Goal: Information Seeking & Learning: Learn about a topic

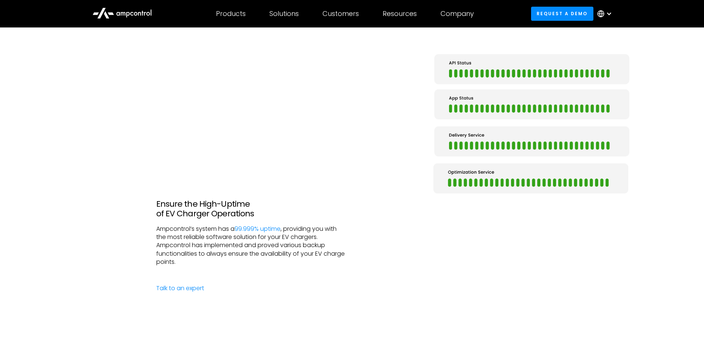
scroll to position [1410, 0]
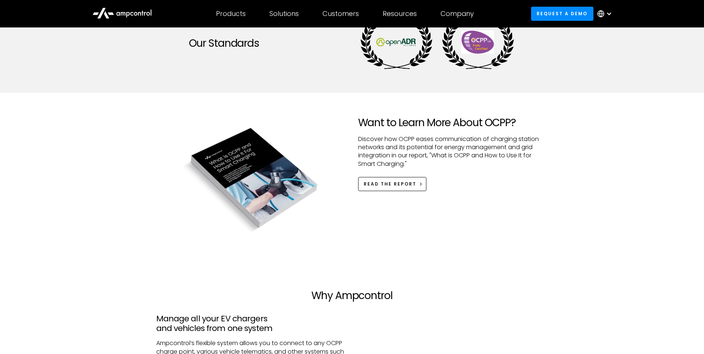
scroll to position [705, 0]
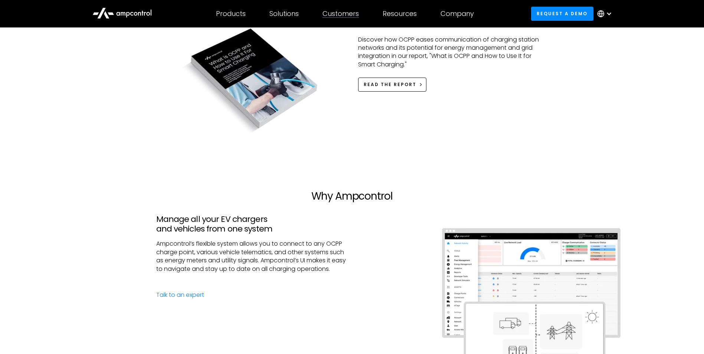
click at [350, 19] on div "Customers Customer success Case Studies Highlighted success stories From Our Cu…" at bounding box center [341, 14] width 60 height 26
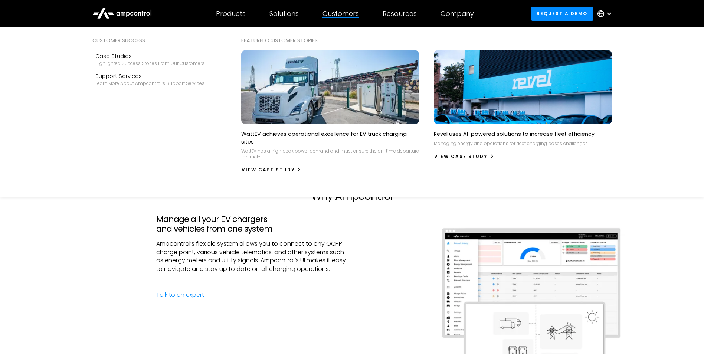
click at [348, 16] on div "Customers" at bounding box center [340, 14] width 36 height 8
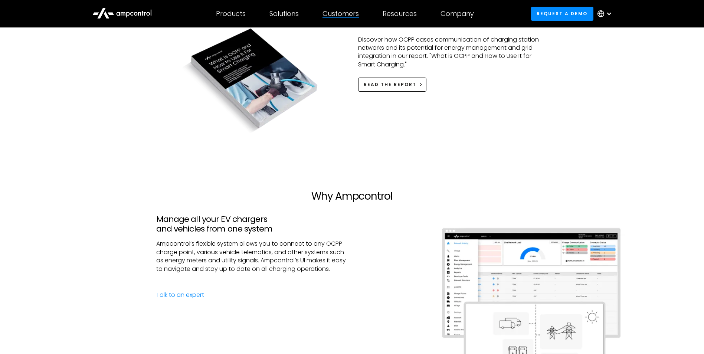
click at [348, 16] on div "Customers" at bounding box center [340, 14] width 36 height 8
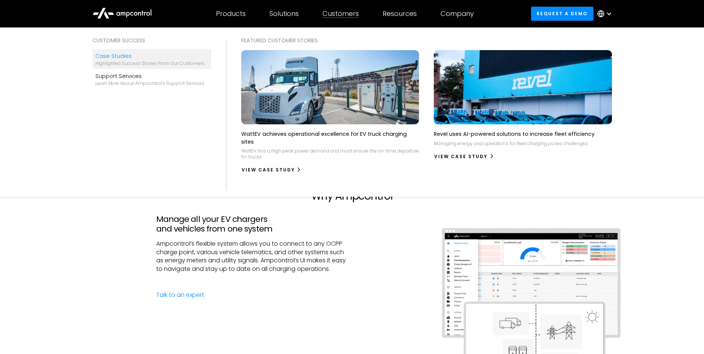
click at [151, 66] on div "Highlighted success stories From Our Customers" at bounding box center [149, 63] width 109 height 6
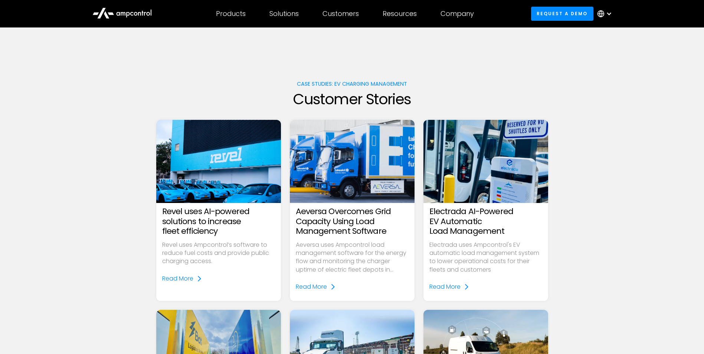
click at [194, 223] on h3 "Revel uses AI-powered solutions to increase fleet efficiency" at bounding box center [218, 221] width 113 height 29
click at [177, 282] on div "Read More" at bounding box center [177, 279] width 31 height 8
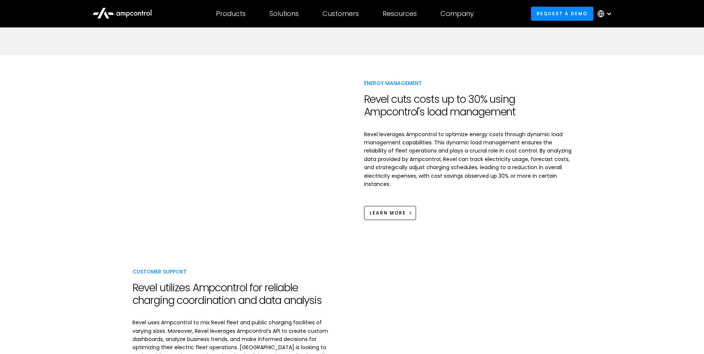
scroll to position [927, 0]
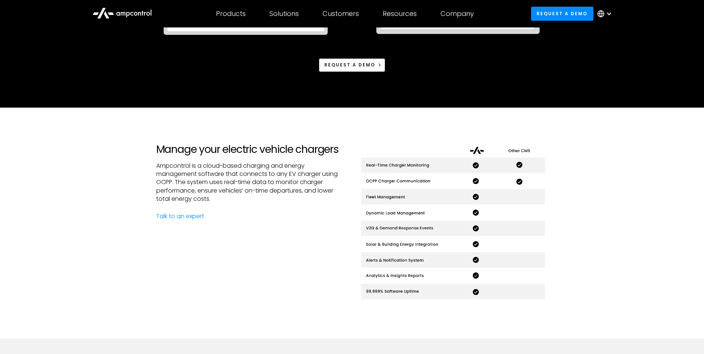
scroll to position [260, 0]
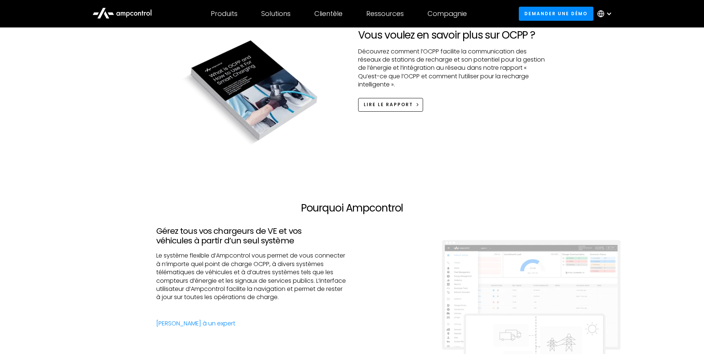
scroll to position [779, 0]
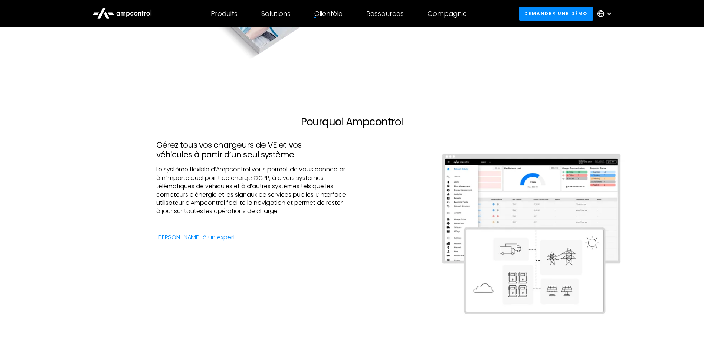
click at [326, 15] on div "Clientèle" at bounding box center [328, 14] width 28 height 8
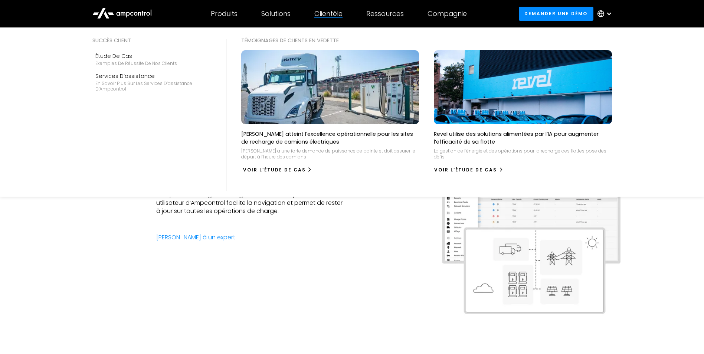
click at [294, 167] on div "Voir l’étude de cas" at bounding box center [274, 170] width 63 height 7
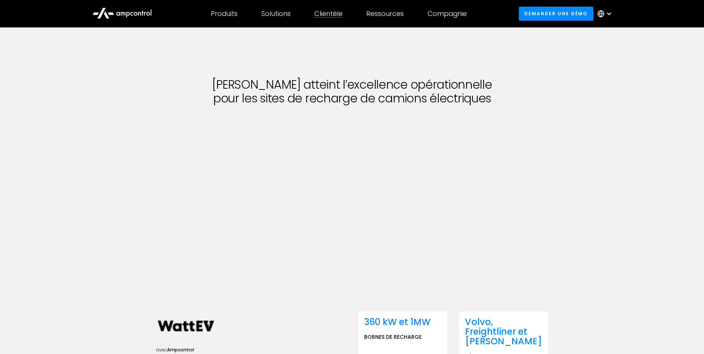
click at [341, 19] on div "Clientèle Customer success Case Studies Highlighted success stories From Our Cu…" at bounding box center [328, 14] width 52 height 26
click at [324, 23] on div "Clientèle Customer success Case Studies Highlighted success stories From Our Cu…" at bounding box center [328, 14] width 52 height 26
click at [326, 15] on div "Clientèle" at bounding box center [328, 14] width 28 height 8
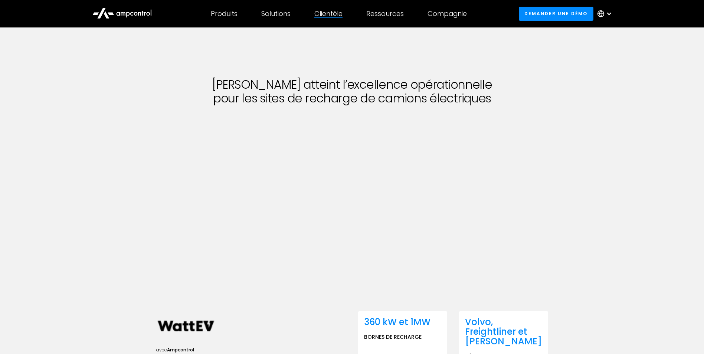
click at [324, 15] on div "Clientèle" at bounding box center [328, 14] width 28 height 8
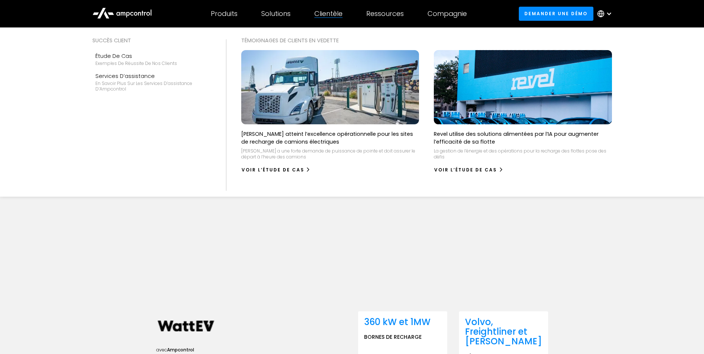
click at [469, 135] on p "Revel utilise des solutions alimentées par l’IA pour augmenter l’efficacité de …" at bounding box center [523, 137] width 178 height 15
click at [463, 172] on div "Voir l’étude de cas" at bounding box center [467, 170] width 63 height 7
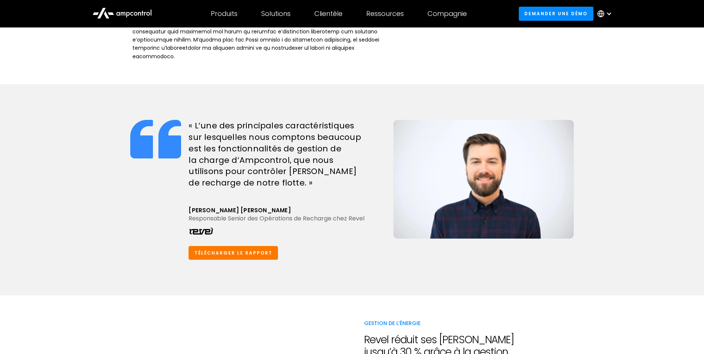
scroll to position [668, 0]
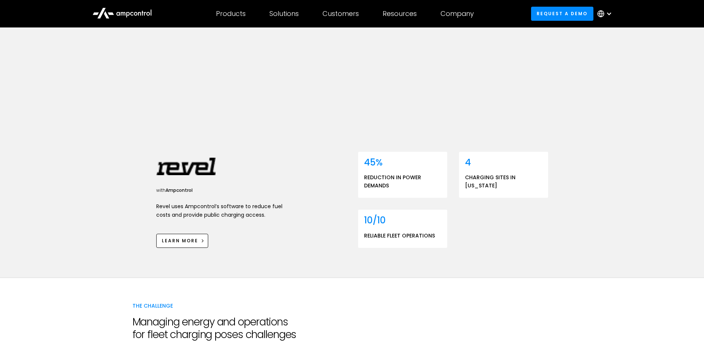
scroll to position [148, 0]
